Goal: Navigation & Orientation: Find specific page/section

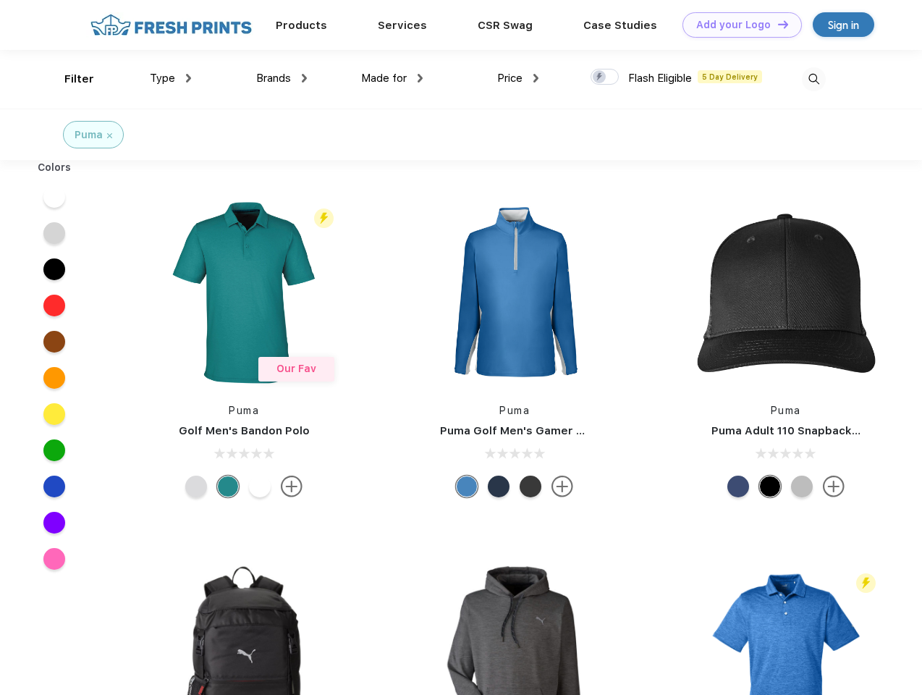
click at [737, 25] on link "Add your Logo Design Tool" at bounding box center [742, 24] width 119 height 25
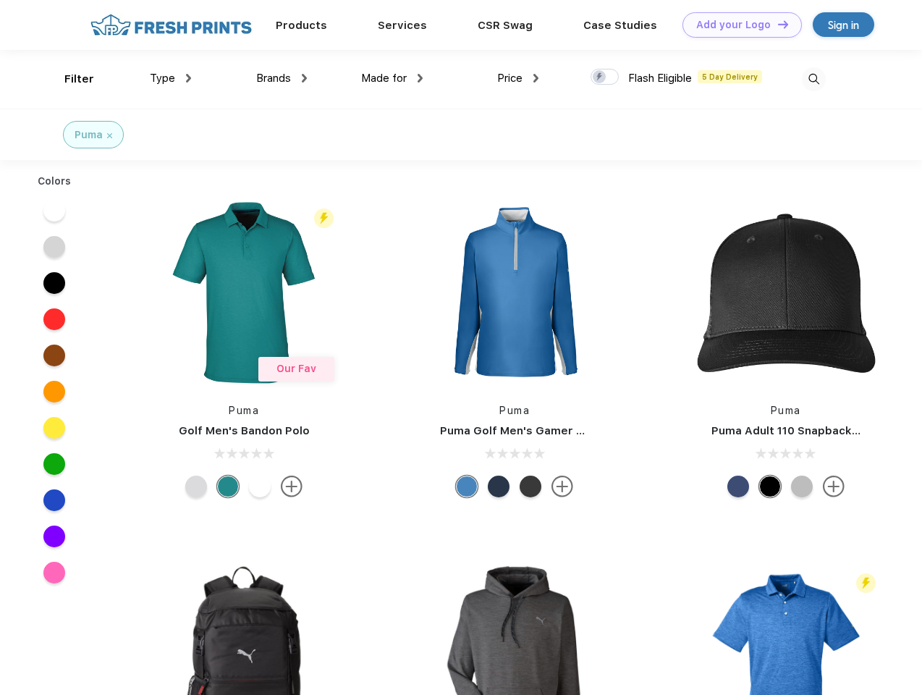
click at [0, 0] on div "Design Tool" at bounding box center [0, 0] width 0 height 0
click at [777, 24] on link "Add your Logo Design Tool" at bounding box center [742, 24] width 119 height 25
click at [69, 79] on div "Filter" at bounding box center [79, 79] width 30 height 17
click at [171, 78] on span "Type" at bounding box center [162, 78] width 25 height 13
click at [282, 78] on span "Brands" at bounding box center [273, 78] width 35 height 13
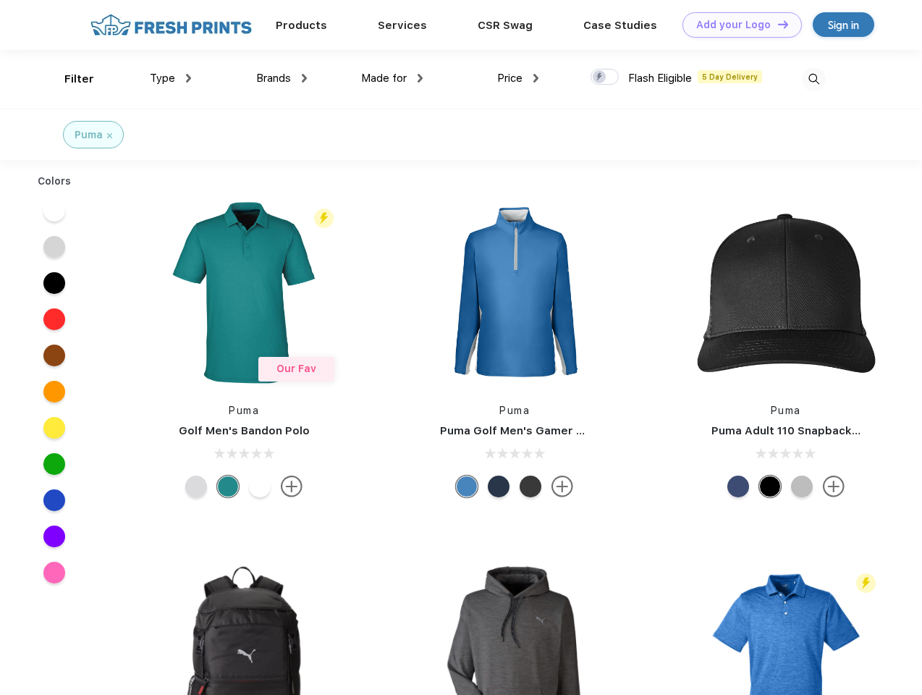
click at [392, 78] on span "Made for" at bounding box center [384, 78] width 46 height 13
click at [518, 78] on span "Price" at bounding box center [509, 78] width 25 height 13
click at [605, 77] on div at bounding box center [605, 77] width 28 height 16
click at [600, 77] on input "checkbox" at bounding box center [595, 72] width 9 height 9
click at [814, 79] on img at bounding box center [814, 79] width 24 height 24
